Goal: Task Accomplishment & Management: Manage account settings

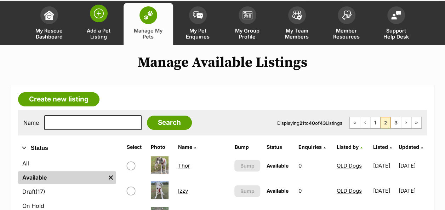
click at [101, 12] on img at bounding box center [99, 14] width 10 height 10
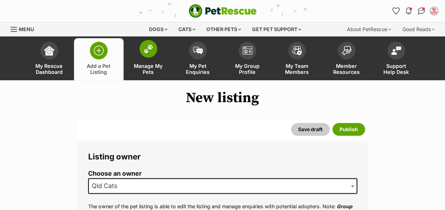
click at [152, 60] on link "Manage My Pets" at bounding box center [149, 59] width 50 height 42
click at [152, 50] on img at bounding box center [148, 48] width 10 height 9
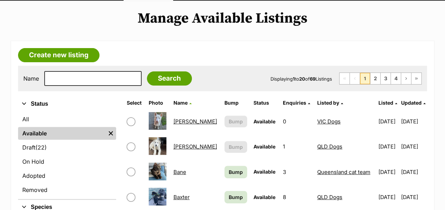
scroll to position [177, 0]
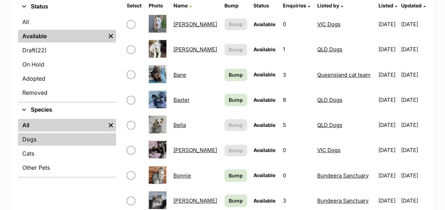
click at [39, 140] on link "Dogs" at bounding box center [67, 139] width 98 height 13
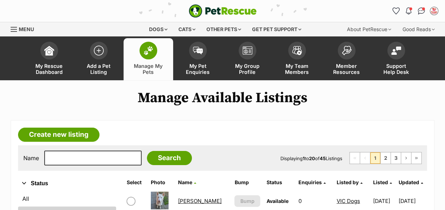
click at [337, 183] on span "Listed by" at bounding box center [348, 183] width 22 height 6
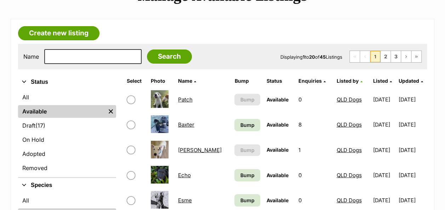
scroll to position [106, 0]
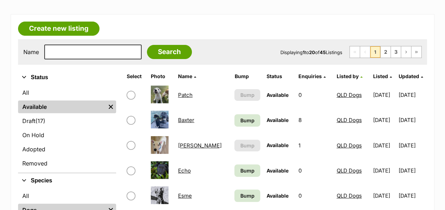
click at [189, 119] on link "Baxter" at bounding box center [186, 120] width 16 height 7
click at [181, 95] on link "Patch" at bounding box center [185, 95] width 15 height 7
click at [241, 119] on span "Bump" at bounding box center [248, 120] width 14 height 7
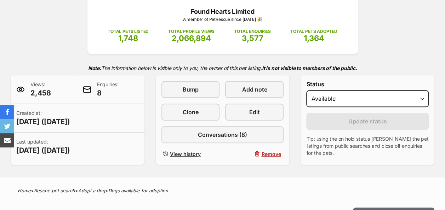
scroll to position [106, 0]
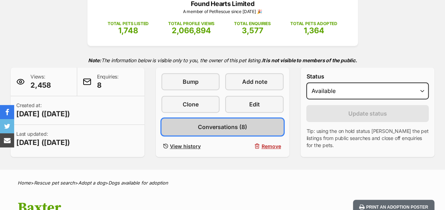
click at [217, 125] on span "Conversations (8)" at bounding box center [222, 127] width 49 height 9
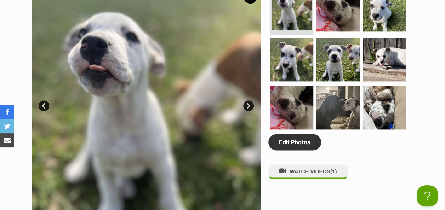
scroll to position [319, 0]
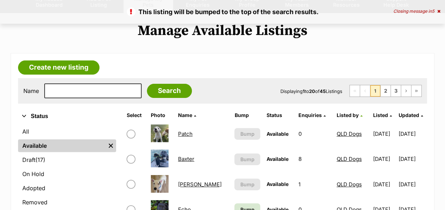
scroll to position [142, 0]
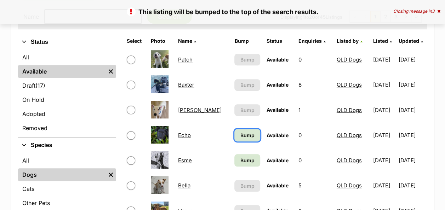
click at [241, 136] on span "Bump" at bounding box center [248, 135] width 14 height 7
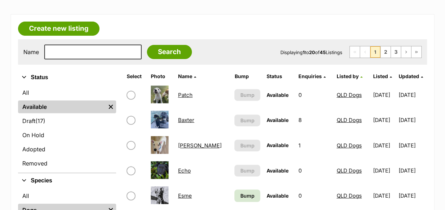
scroll to position [142, 0]
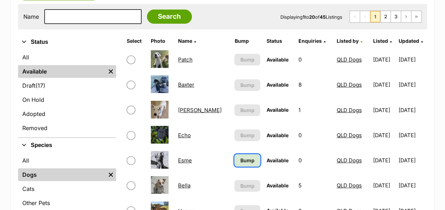
click at [241, 162] on span "Bump" at bounding box center [248, 160] width 14 height 7
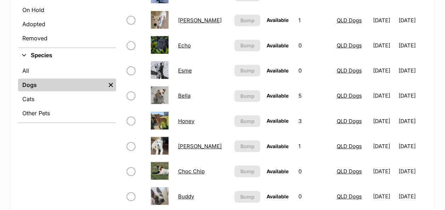
scroll to position [248, 0]
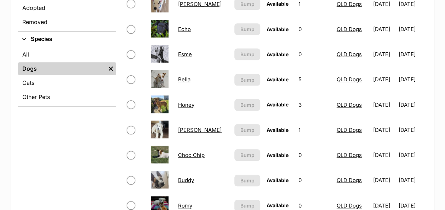
click at [182, 131] on link "[PERSON_NAME]" at bounding box center [200, 130] width 44 height 7
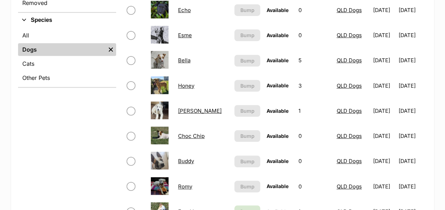
scroll to position [283, 0]
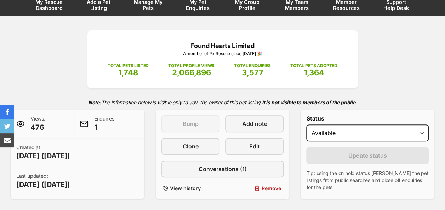
scroll to position [71, 0]
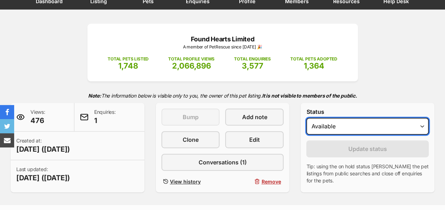
click at [352, 124] on select "Draft - not available as listing has enquires Available On hold Adopted" at bounding box center [367, 126] width 123 height 17
select select "rehomed"
click at [306, 118] on select "Draft - not available as listing has enquires Available On hold Adopted" at bounding box center [367, 126] width 123 height 17
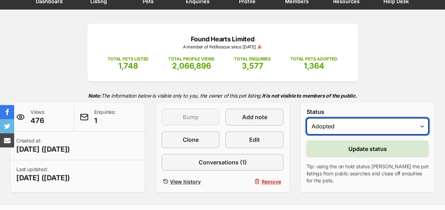
scroll to position [0, 0]
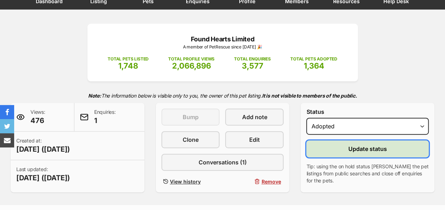
click at [337, 146] on button "Update status" at bounding box center [367, 149] width 123 height 17
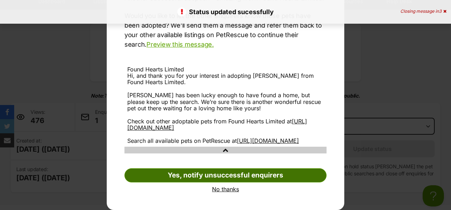
click at [223, 179] on link "Yes, notify unsuccessful enquirers" at bounding box center [225, 176] width 202 height 14
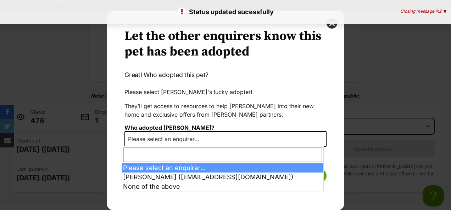
click at [197, 139] on span "Please select an enquirer..." at bounding box center [165, 139] width 81 height 10
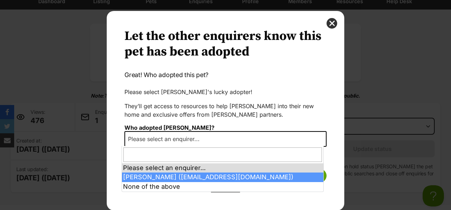
select select "2016091"
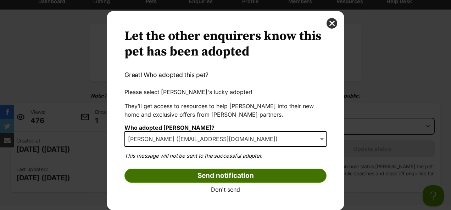
click at [230, 172] on input "Send notification" at bounding box center [225, 176] width 202 height 14
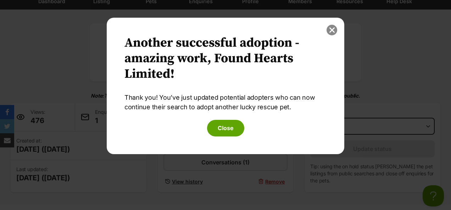
click at [332, 30] on button "close" at bounding box center [331, 30] width 11 height 11
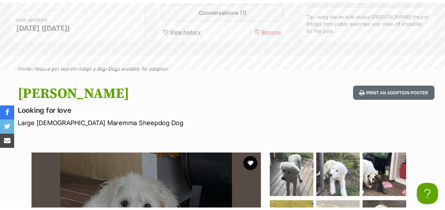
scroll to position [248, 0]
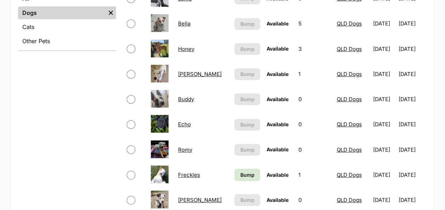
scroll to position [319, 0]
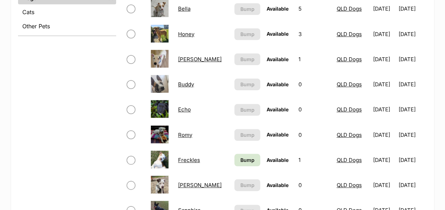
click at [183, 160] on link "Freckles" at bounding box center [189, 160] width 22 height 7
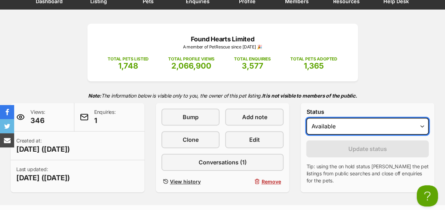
click at [346, 132] on select "Draft - not available as listing has enquires Available On hold Adopted" at bounding box center [367, 126] width 123 height 17
select select "rehomed"
click at [306, 118] on select "Draft - not available as listing has enquires Available On hold Adopted" at bounding box center [367, 126] width 123 height 17
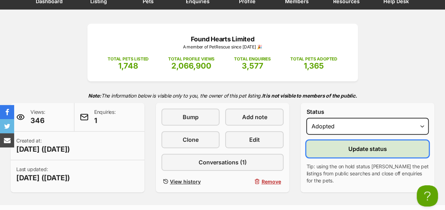
click at [354, 144] on button "Update status" at bounding box center [367, 149] width 123 height 17
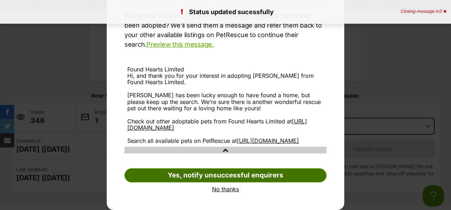
click at [232, 173] on link "Yes, notify unsuccessful enquirers" at bounding box center [225, 176] width 202 height 14
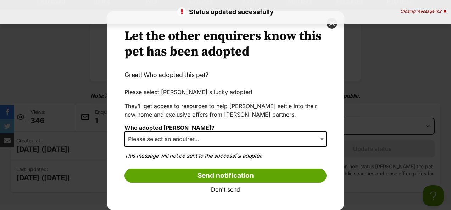
click at [214, 140] on span "Please select an enquirer..." at bounding box center [225, 139] width 202 height 16
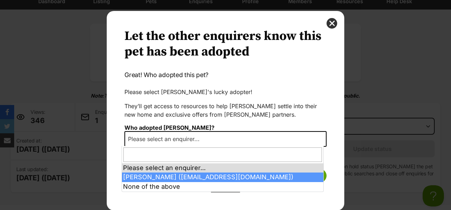
select select "2016735"
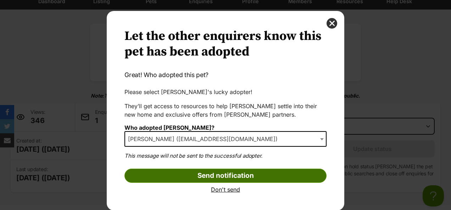
click at [230, 176] on input "Send notification" at bounding box center [225, 176] width 202 height 14
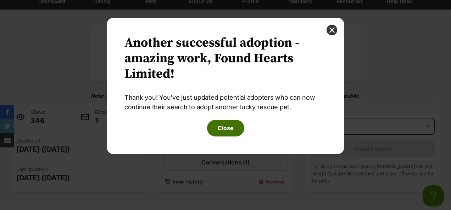
click at [220, 130] on button "Close" at bounding box center [225, 128] width 37 height 16
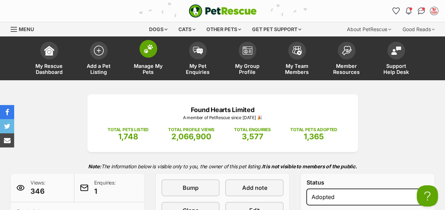
click at [151, 50] on img at bounding box center [148, 48] width 10 height 9
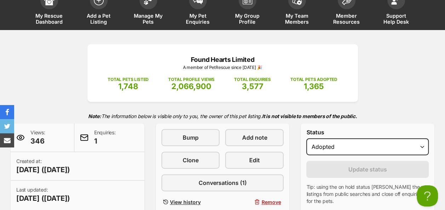
scroll to position [177, 0]
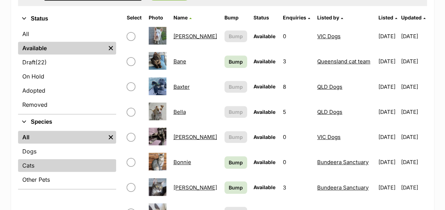
scroll to position [177, 0]
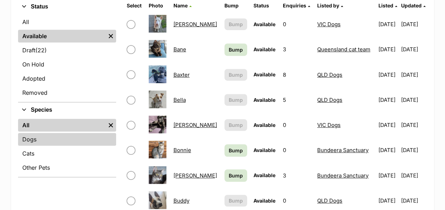
click at [40, 137] on link "Dogs" at bounding box center [67, 139] width 98 height 13
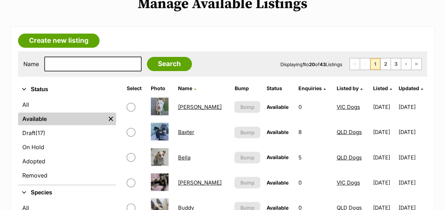
scroll to position [106, 0]
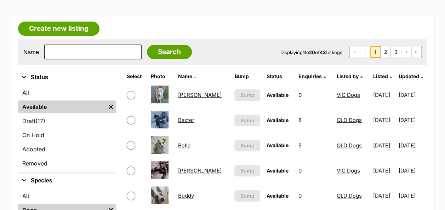
click at [337, 78] on span "Listed by" at bounding box center [348, 76] width 22 height 6
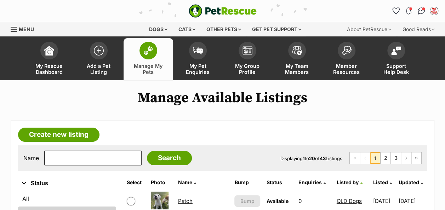
scroll to position [106, 0]
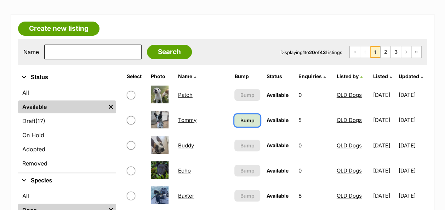
click at [241, 123] on span "Bump" at bounding box center [248, 120] width 14 height 7
click at [186, 121] on link "Tommy" at bounding box center [187, 120] width 18 height 7
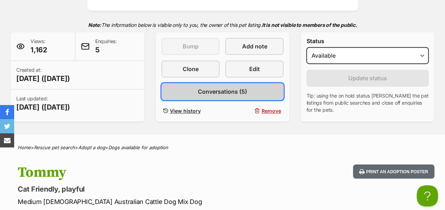
click at [244, 92] on span "Conversations (5)" at bounding box center [222, 91] width 49 height 9
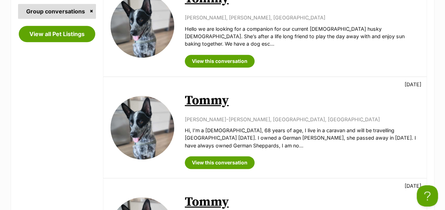
scroll to position [177, 0]
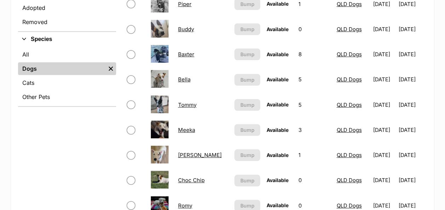
scroll to position [283, 0]
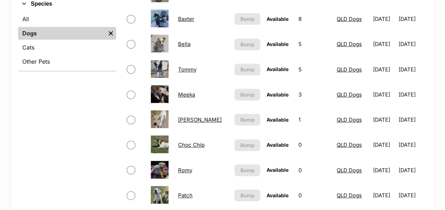
click at [187, 95] on link "Meeka" at bounding box center [186, 94] width 17 height 7
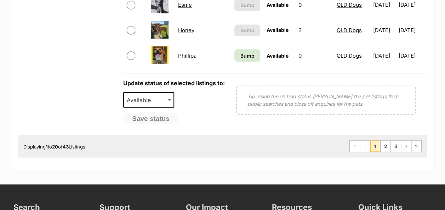
scroll to position [638, 0]
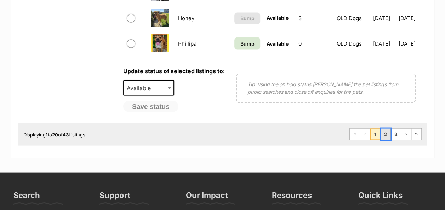
click at [381, 131] on link "2" at bounding box center [386, 134] width 10 height 11
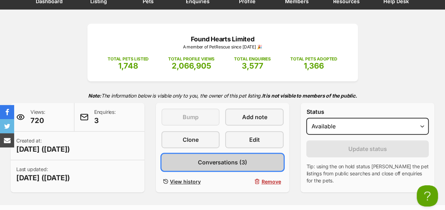
click at [229, 163] on span "Conversations (3)" at bounding box center [222, 162] width 49 height 9
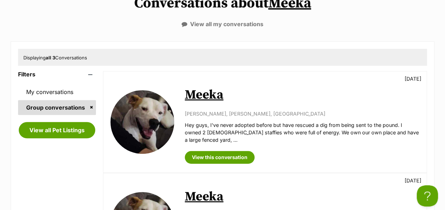
scroll to position [106, 0]
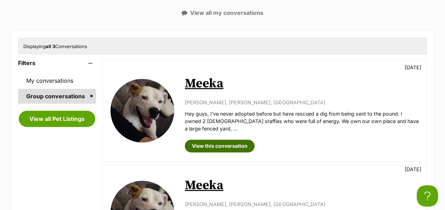
click at [218, 142] on link "View this conversation" at bounding box center [220, 146] width 70 height 13
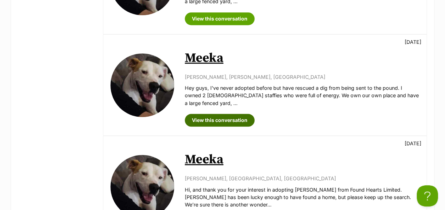
scroll to position [283, 0]
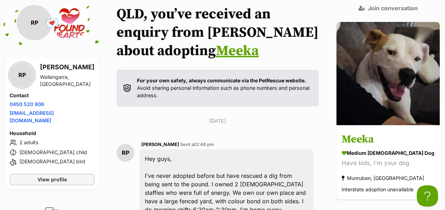
scroll to position [142, 0]
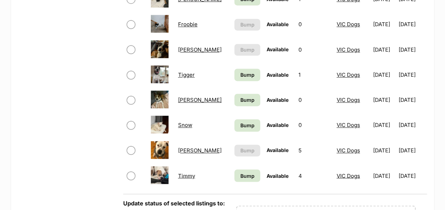
scroll to position [567, 0]
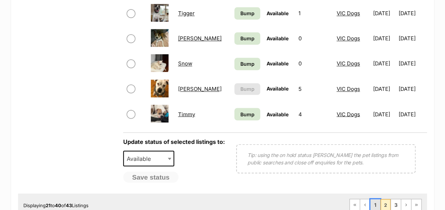
click at [373, 208] on link "1" at bounding box center [376, 204] width 10 height 11
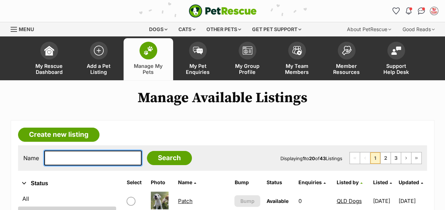
click at [102, 158] on input "text" at bounding box center [92, 158] width 97 height 15
type input "ellie"
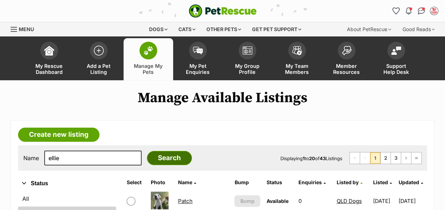
click at [147, 163] on input "Search" at bounding box center [169, 158] width 45 height 14
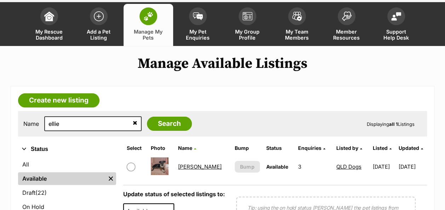
scroll to position [71, 0]
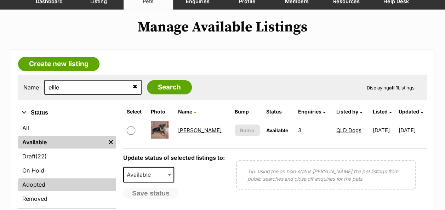
click at [54, 185] on link "Adopted" at bounding box center [67, 185] width 98 height 13
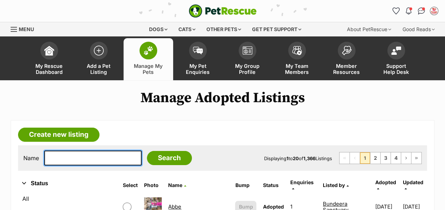
click at [69, 160] on input "text" at bounding box center [92, 158] width 97 height 15
type input "ellie"
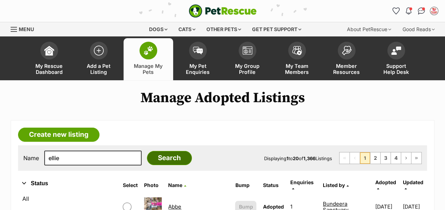
click at [147, 156] on input "Search" at bounding box center [169, 158] width 45 height 14
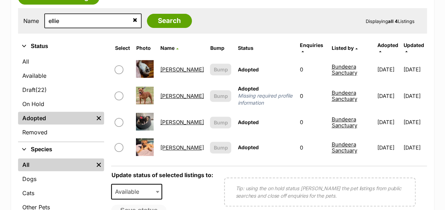
scroll to position [142, 0]
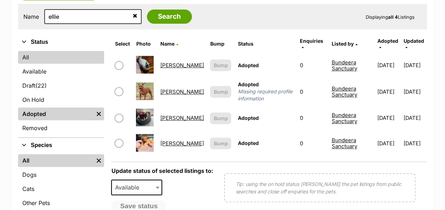
click at [25, 56] on link "All" at bounding box center [61, 57] width 86 height 13
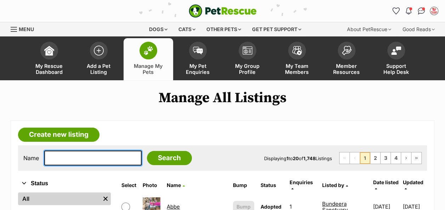
click at [70, 164] on input "text" at bounding box center [92, 158] width 97 height 15
type input "ROMY"
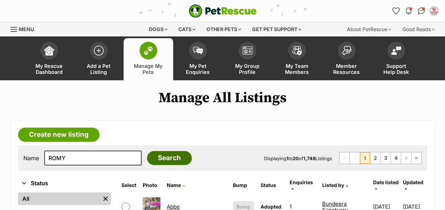
click at [163, 161] on input "Search" at bounding box center [169, 158] width 45 height 14
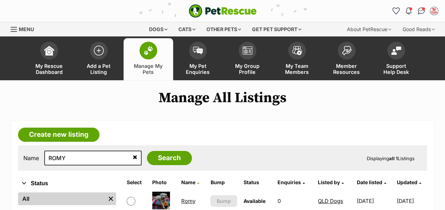
scroll to position [35, 0]
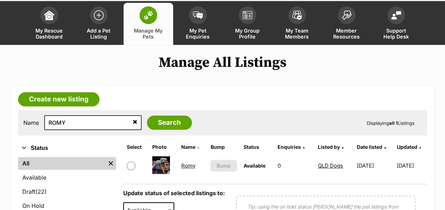
click at [190, 168] on link "Romy" at bounding box center [188, 166] width 14 height 7
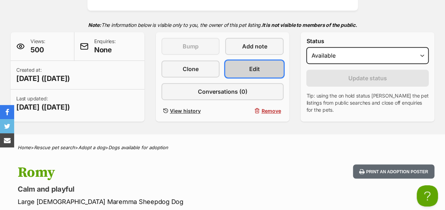
click at [245, 67] on link "Edit" at bounding box center [254, 69] width 58 height 17
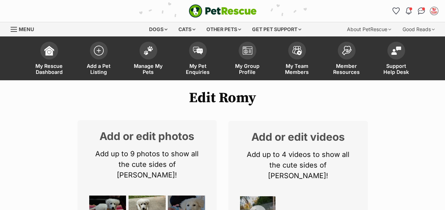
scroll to position [142, 0]
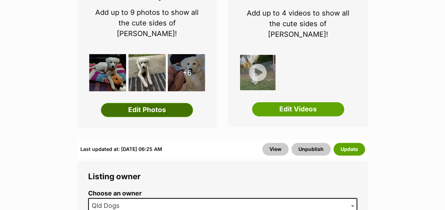
click at [146, 103] on link "Edit Photos" at bounding box center [147, 110] width 92 height 14
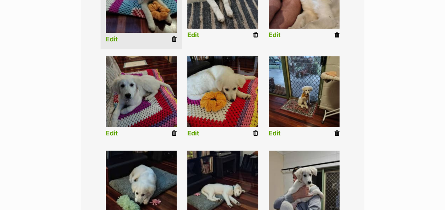
scroll to position [319, 0]
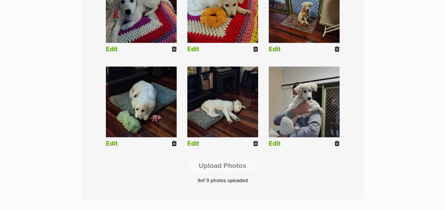
click at [336, 144] on icon at bounding box center [337, 144] width 5 height 6
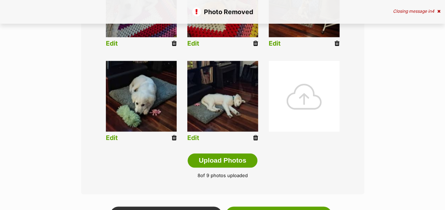
scroll to position [354, 0]
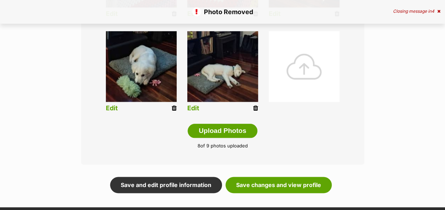
click at [297, 70] on div at bounding box center [304, 66] width 71 height 71
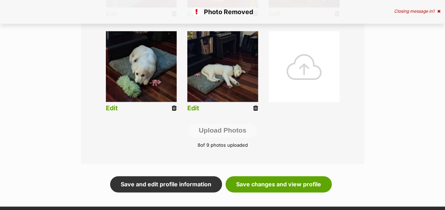
click at [303, 69] on div at bounding box center [304, 66] width 71 height 71
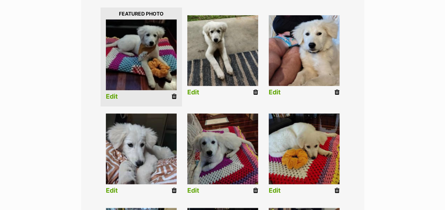
scroll to position [181, 0]
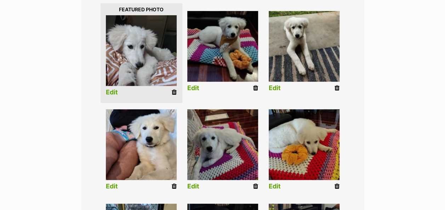
click at [112, 94] on link "Edit" at bounding box center [112, 92] width 12 height 7
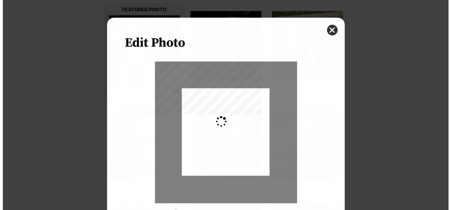
scroll to position [0, 0]
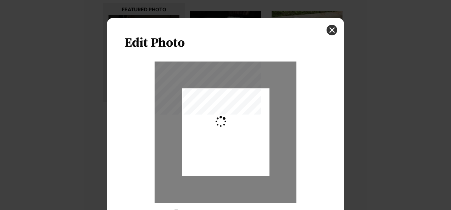
type input "0.2744"
drag, startPoint x: 214, startPoint y: 145, endPoint x: 214, endPoint y: 137, distance: 7.1
click at [214, 137] on div "Dialog Window - Close (Press escape to close)" at bounding box center [225, 125] width 87 height 117
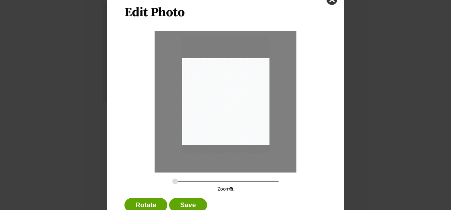
scroll to position [53, 0]
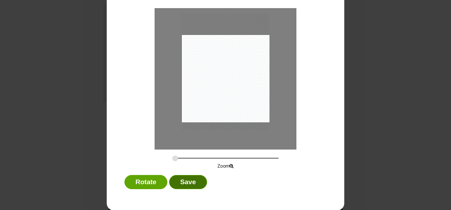
click at [181, 184] on button "Save" at bounding box center [188, 182] width 38 height 14
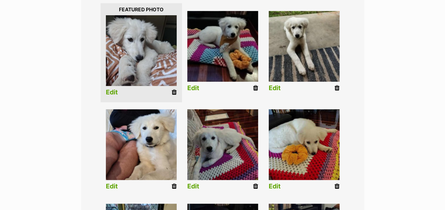
scroll to position [394, 0]
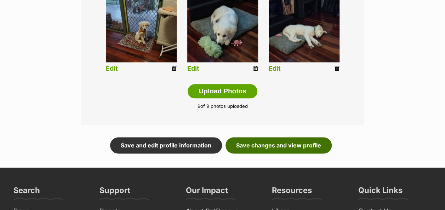
click at [258, 148] on link "Save changes and view profile" at bounding box center [279, 145] width 106 height 16
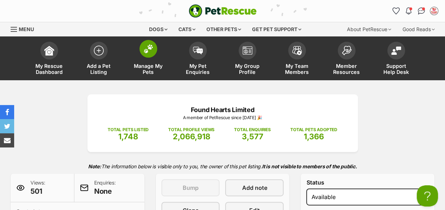
click at [152, 47] on img at bounding box center [148, 48] width 10 height 9
